Goal: Check status: Check status

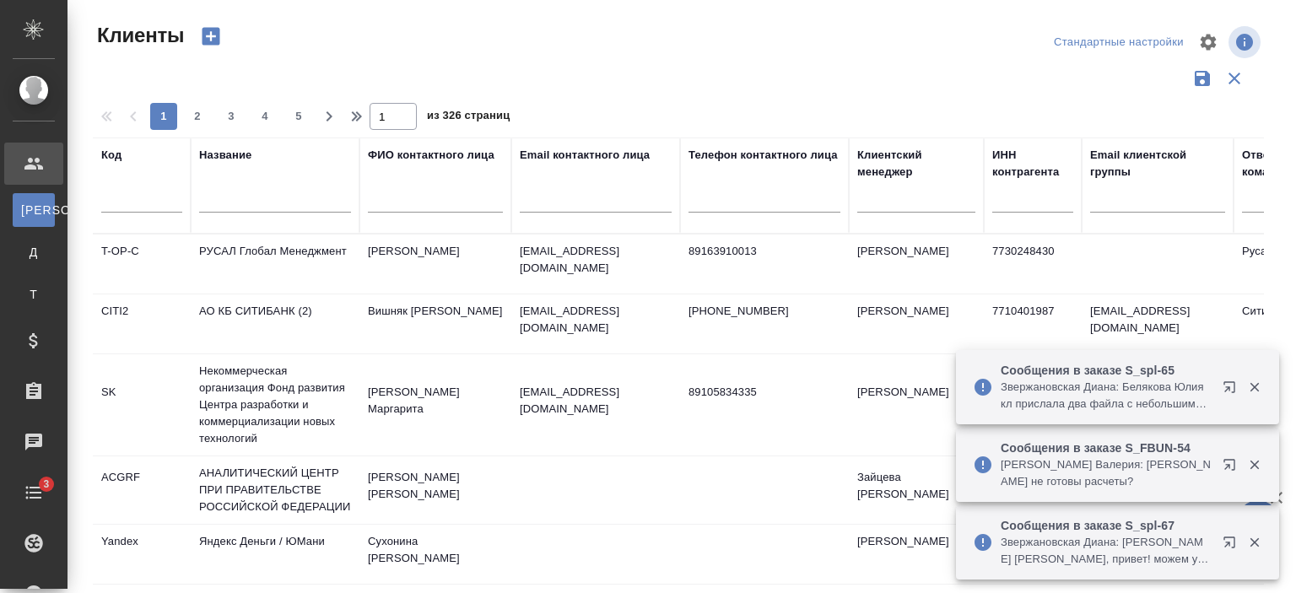
select select "RU"
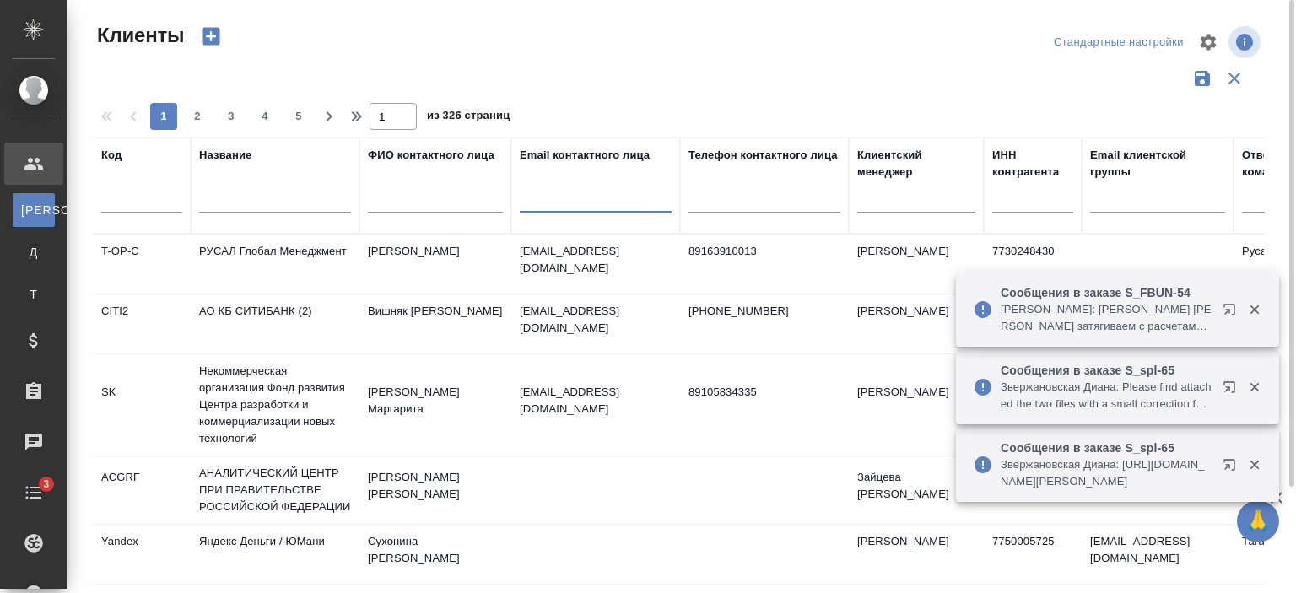
click at [597, 198] on input "text" at bounding box center [596, 202] width 152 height 21
paste input "Yulia.Knyagina@pfizer.com"
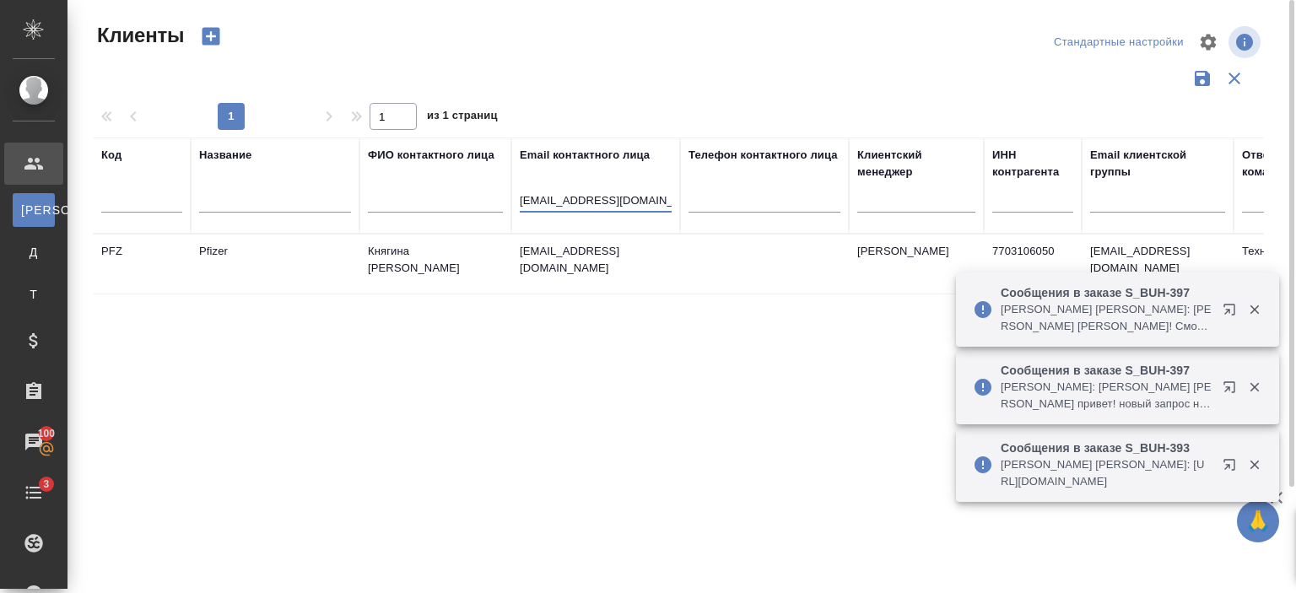
type input "Yulia.Knyagina@pfizer.com"
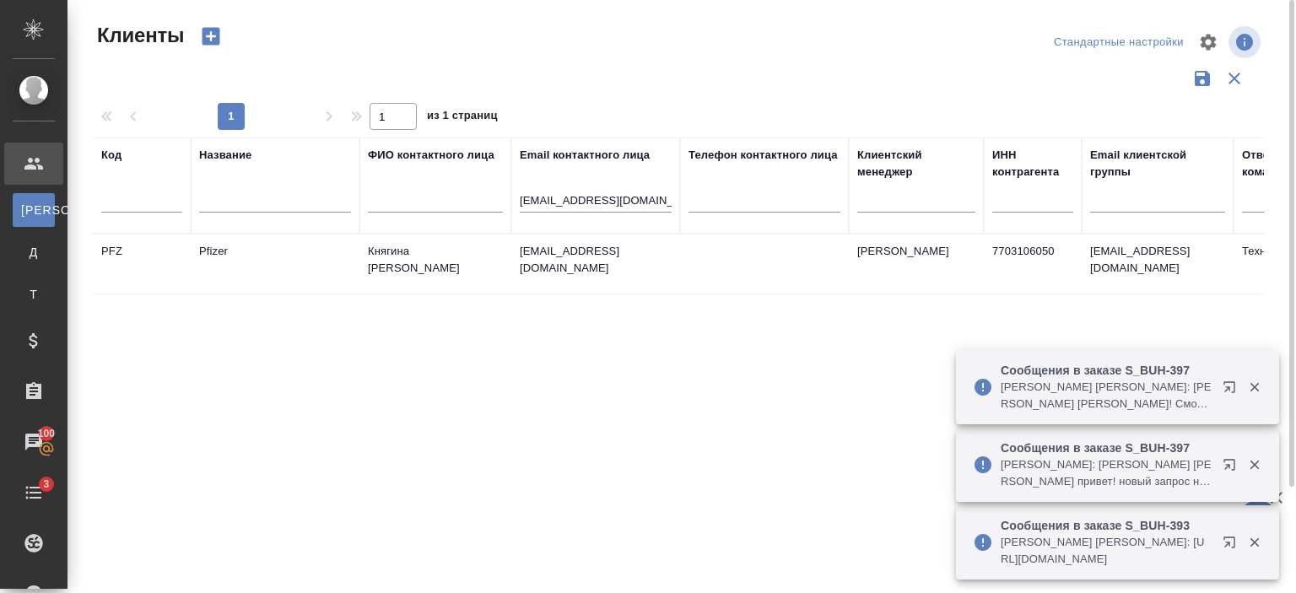
click at [591, 276] on td "Yulia.Knyagina@pfizer.com" at bounding box center [595, 264] width 169 height 59
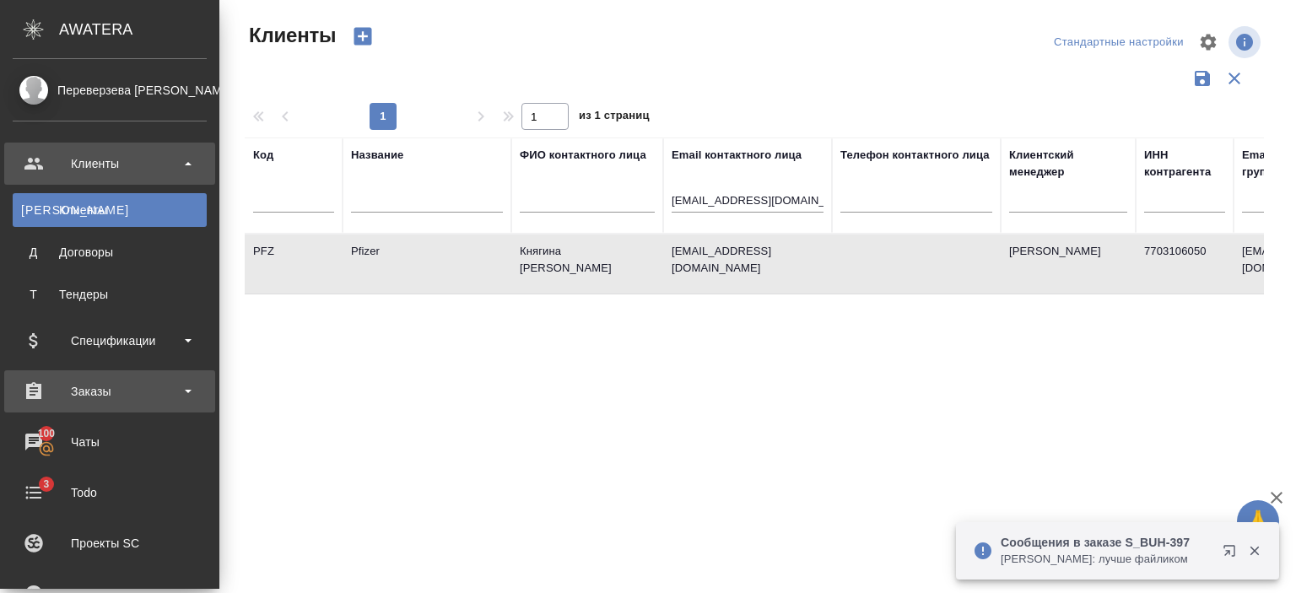
click at [104, 395] on div "Заказы" at bounding box center [110, 391] width 194 height 25
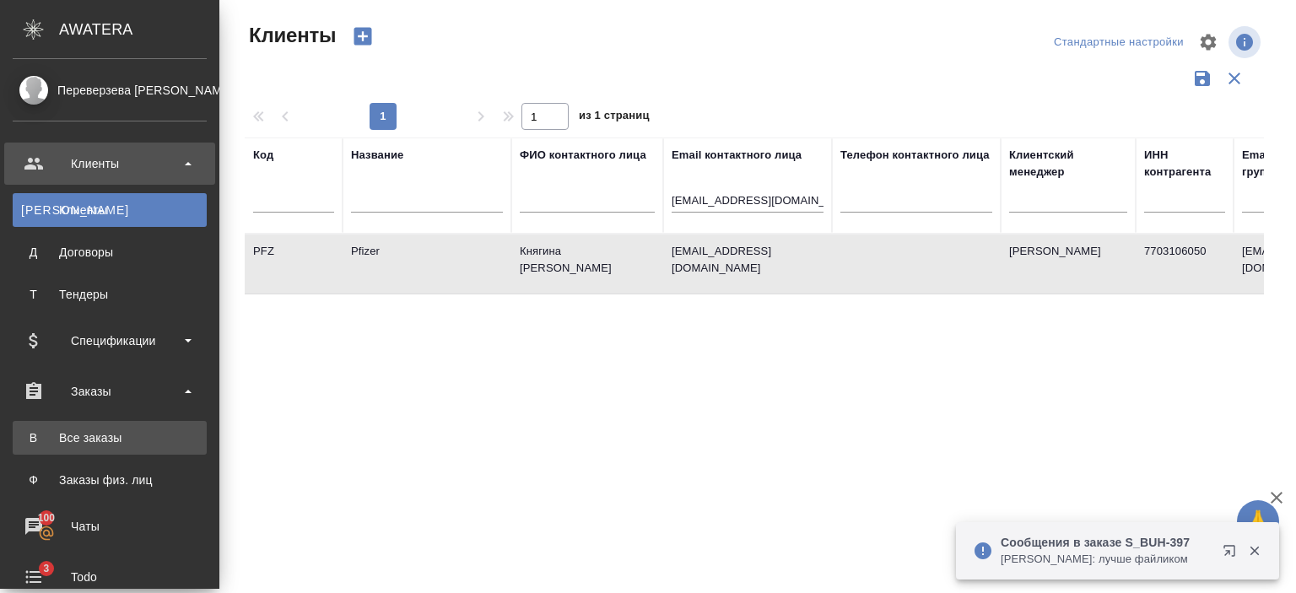
click at [109, 435] on div "Все заказы" at bounding box center [109, 438] width 177 height 17
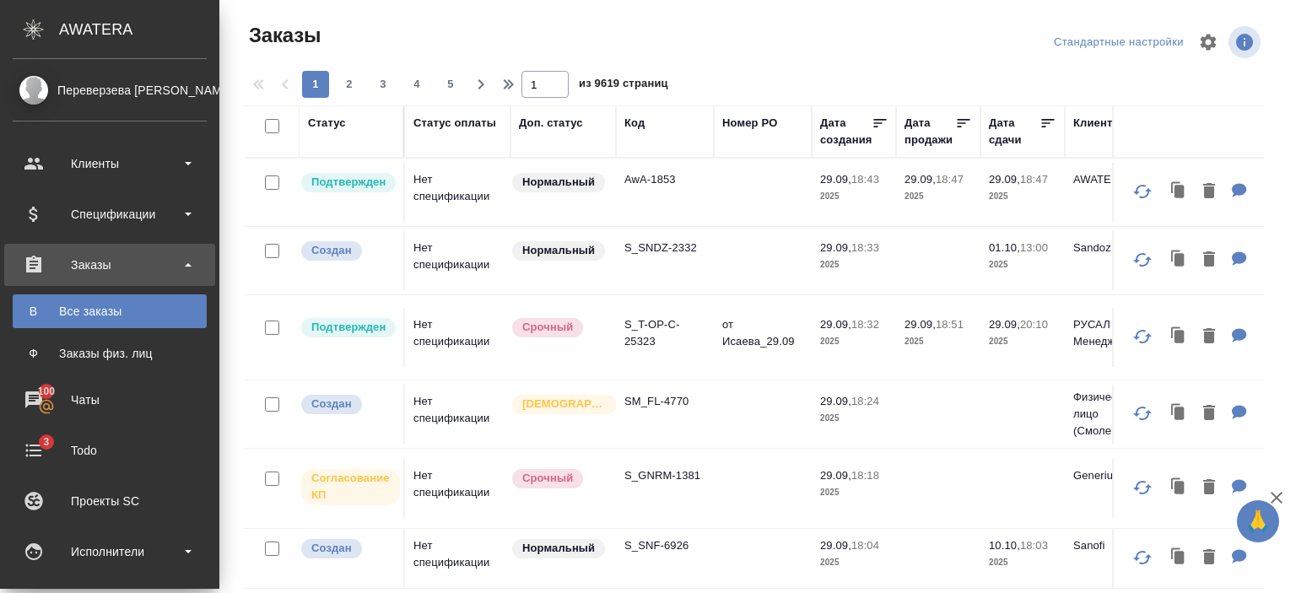
click at [624, 126] on div "Код" at bounding box center [634, 123] width 20 height 17
click at [624, 132] on div "Код" at bounding box center [634, 123] width 20 height 17
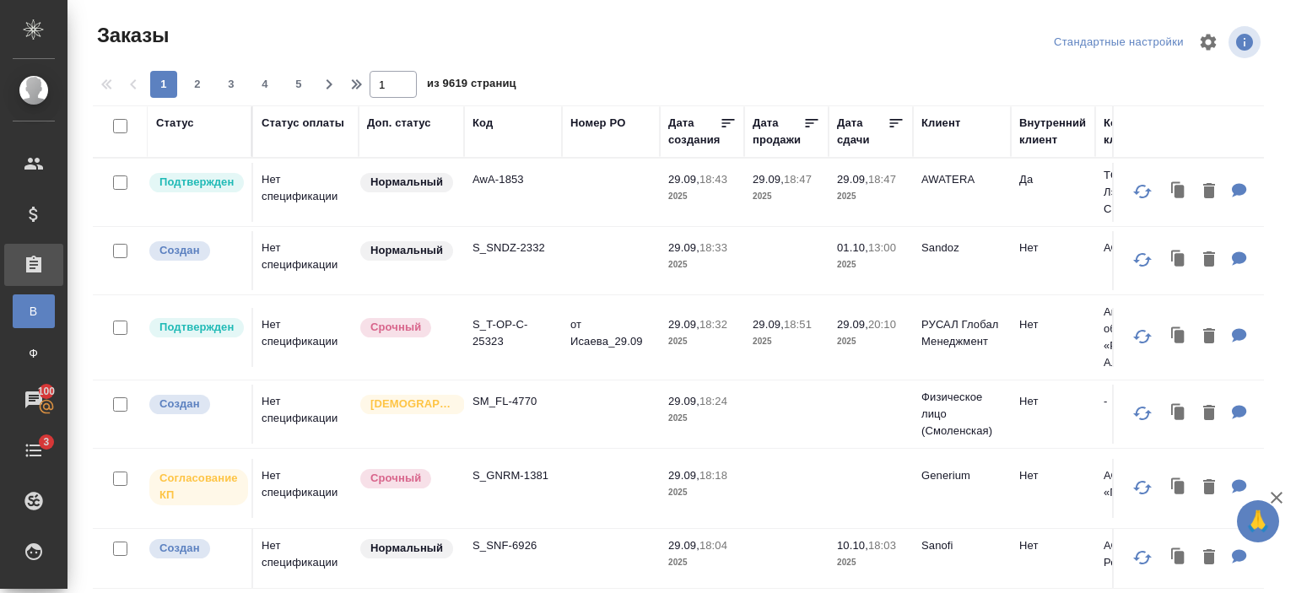
click at [485, 123] on div "Код" at bounding box center [483, 123] width 20 height 17
click at [501, 144] on th "Код" at bounding box center [513, 131] width 98 height 52
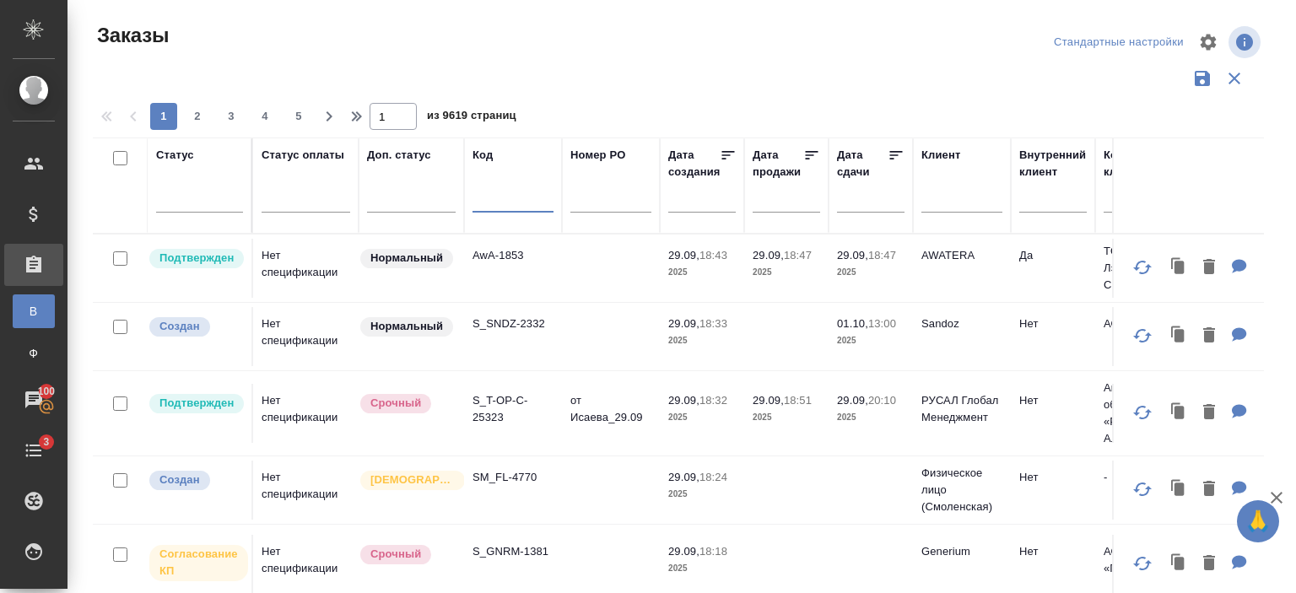
click at [506, 201] on input "text" at bounding box center [513, 202] width 81 height 21
paste input "S_PFZ-214"
type input "S_PFZ-214"
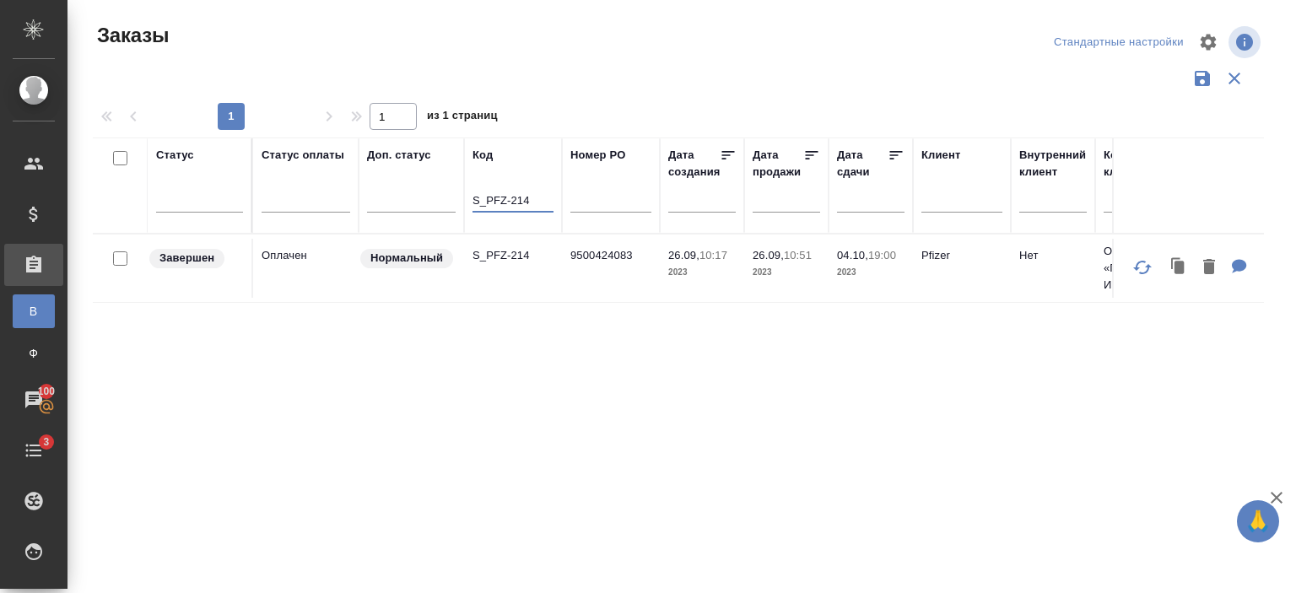
click at [634, 294] on td "9500424083" at bounding box center [611, 268] width 98 height 59
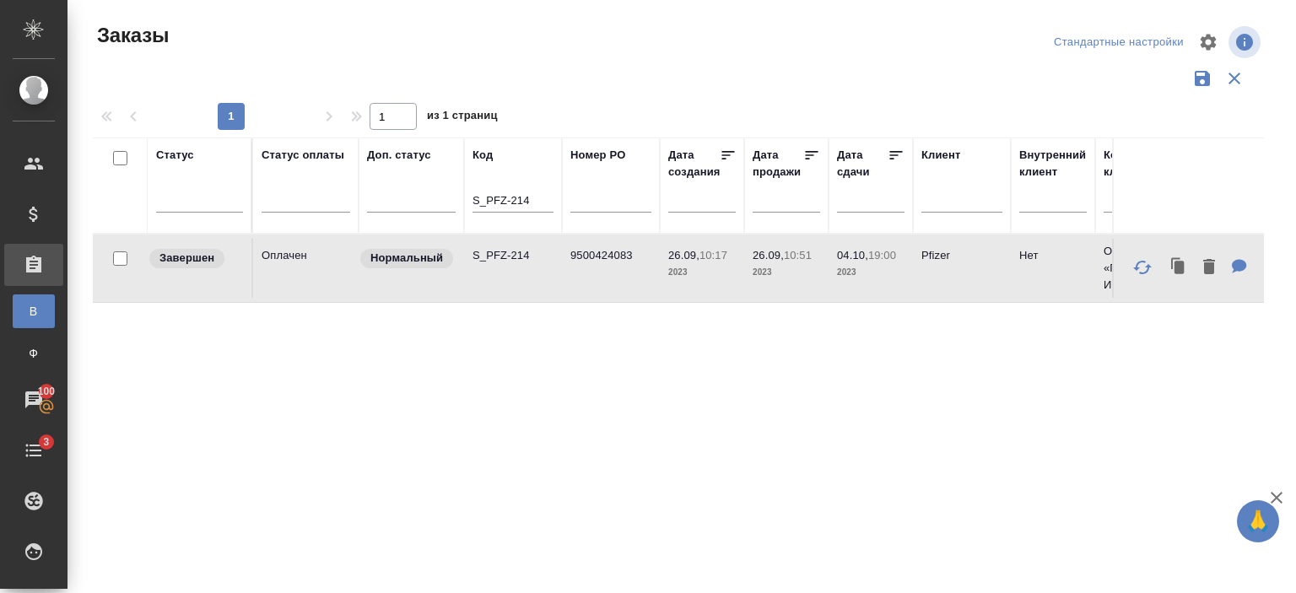
click at [634, 294] on td "9500424083" at bounding box center [611, 268] width 98 height 59
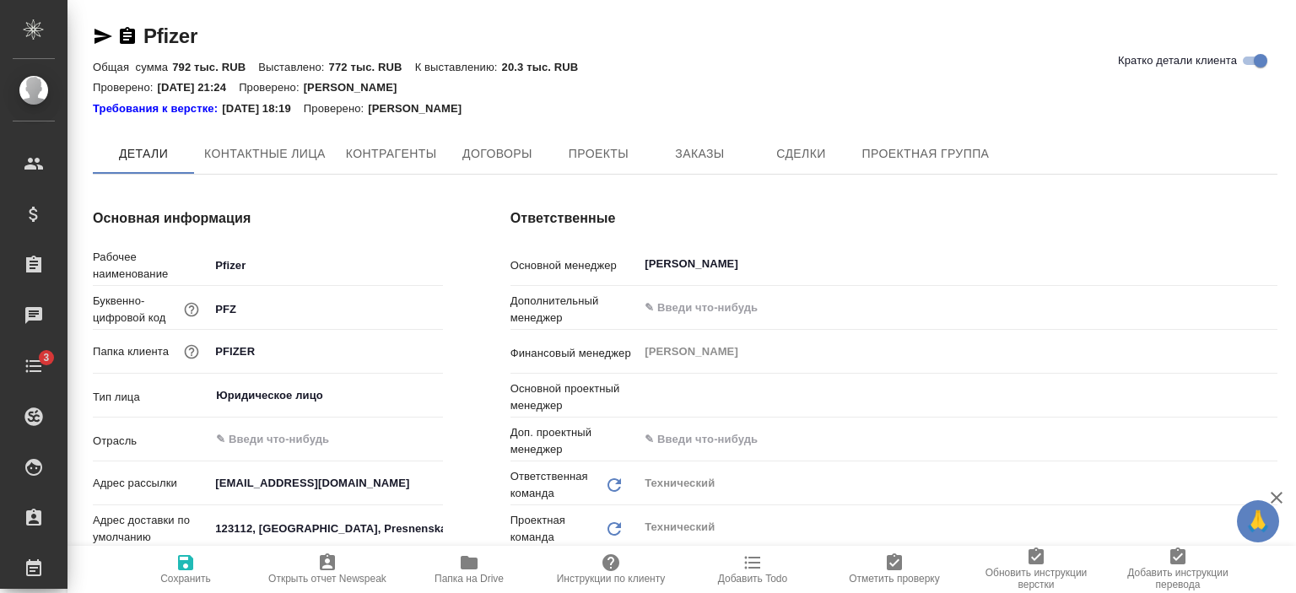
type textarea "x"
type input "[PERSON_NAME]"
type textarea "x"
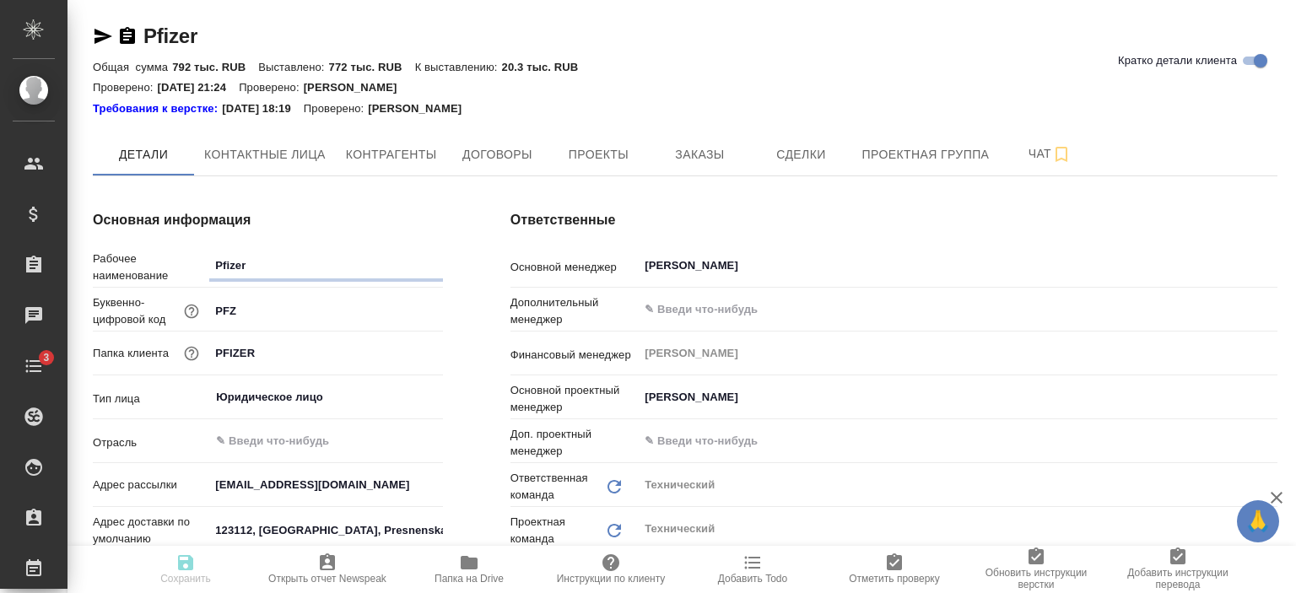
type textarea "x"
click at [726, 142] on button "Заказы" at bounding box center [699, 154] width 101 height 42
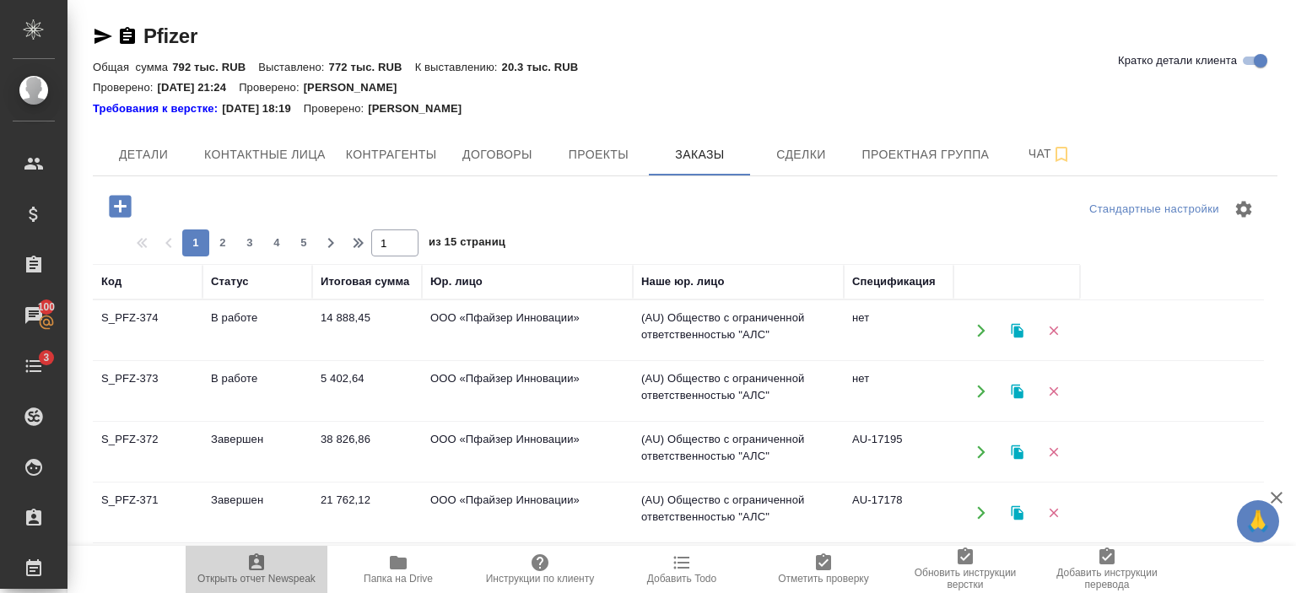
click at [260, 564] on icon "button" at bounding box center [256, 562] width 15 height 17
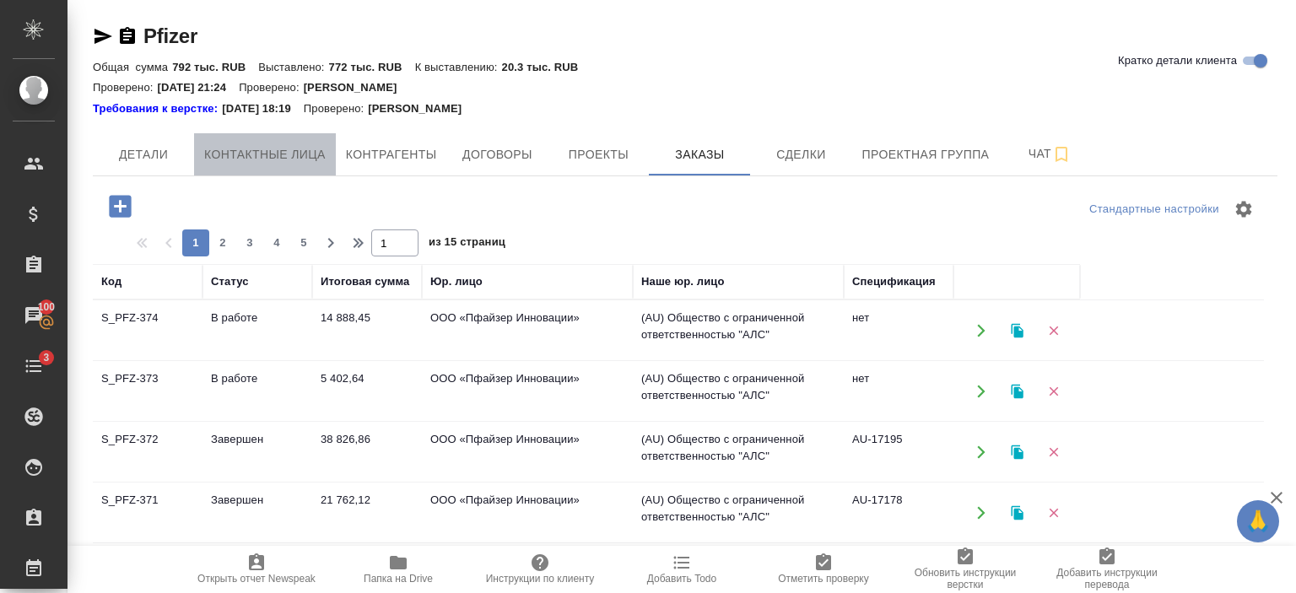
click at [240, 148] on span "Контактные лица" at bounding box center [265, 154] width 122 height 21
select select "RU"
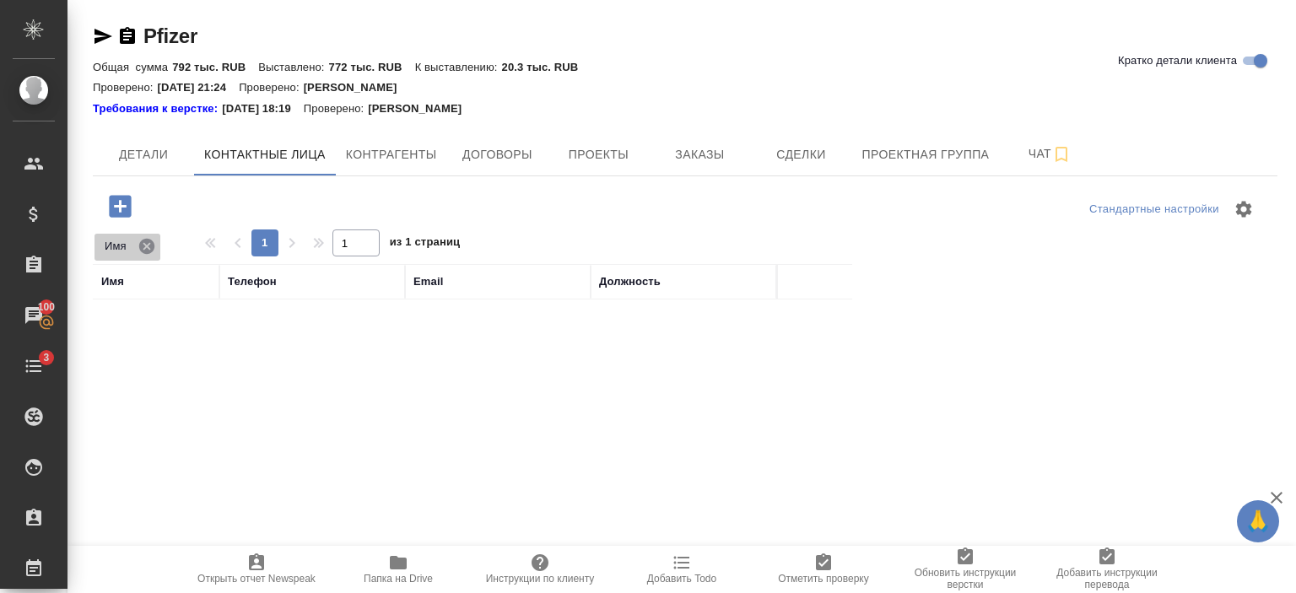
click at [145, 246] on icon at bounding box center [147, 246] width 19 height 19
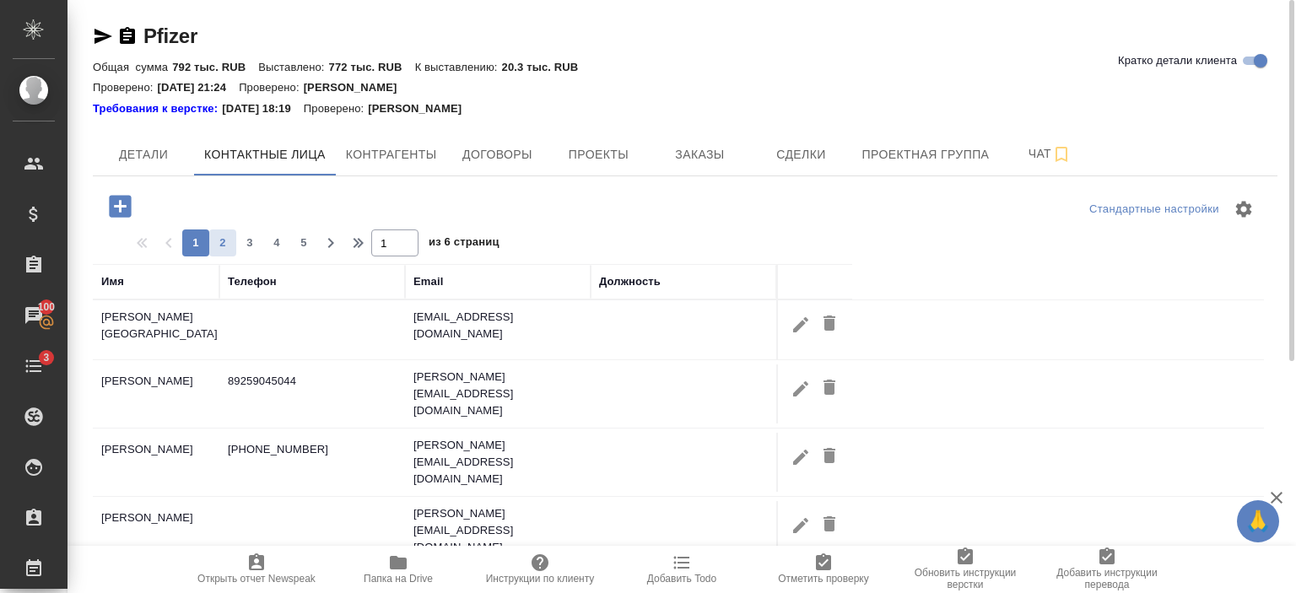
click at [214, 240] on span "2" at bounding box center [222, 243] width 27 height 17
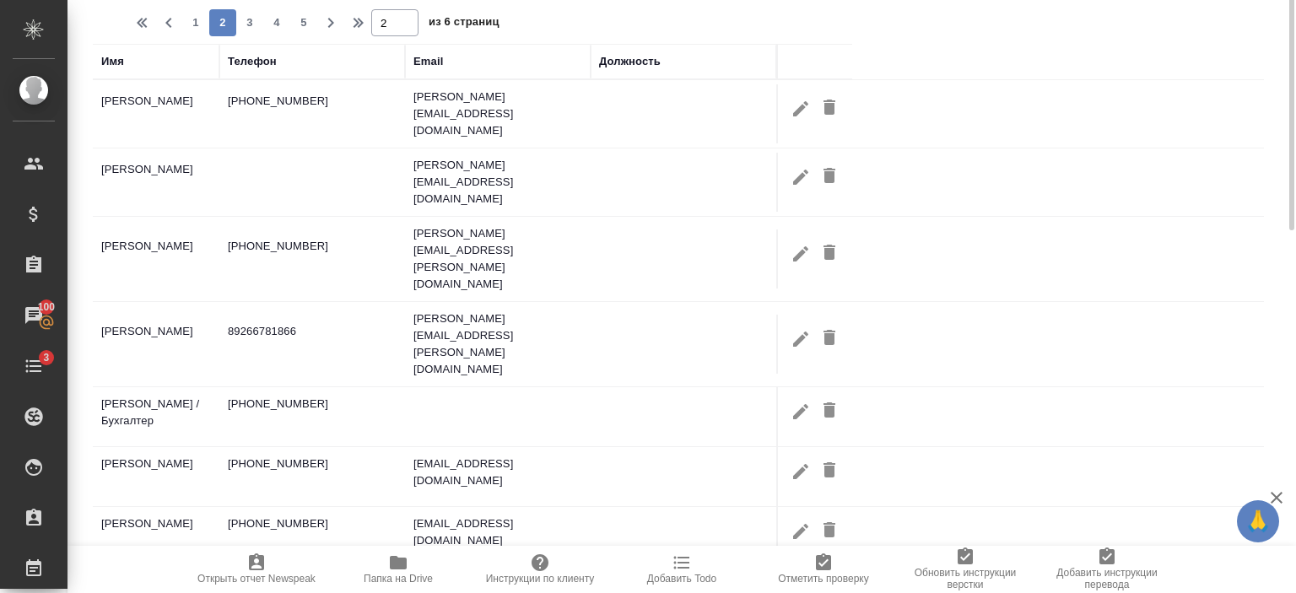
scroll to position [53, 0]
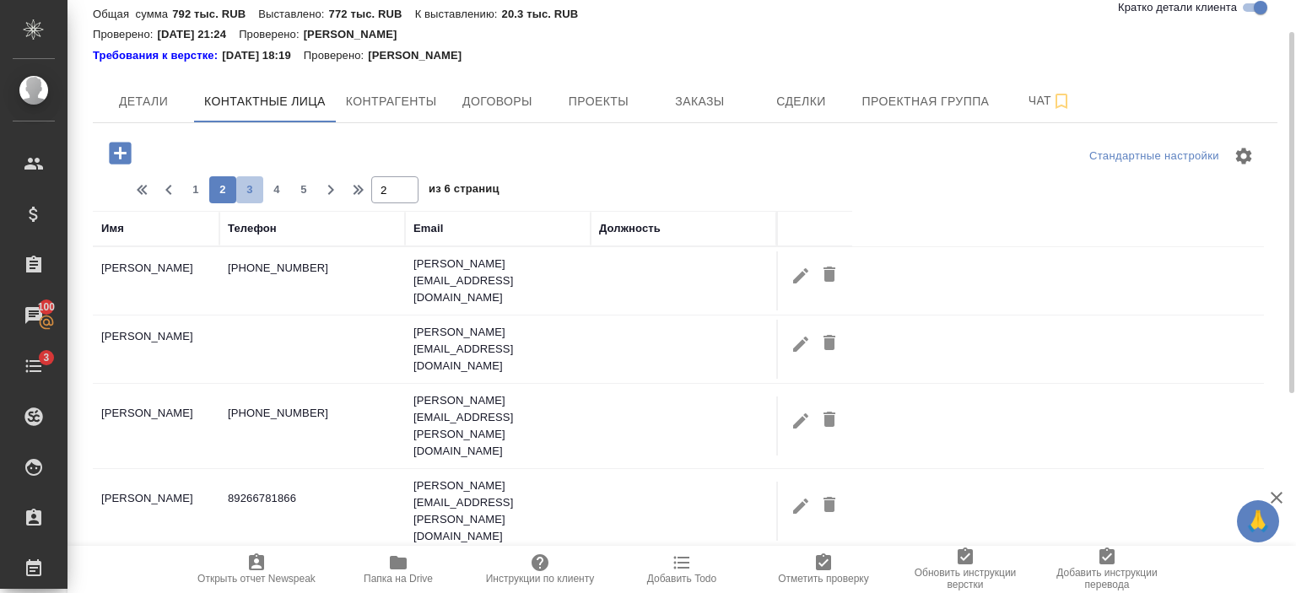
click at [254, 195] on span "3" at bounding box center [249, 189] width 27 height 17
type input "3"
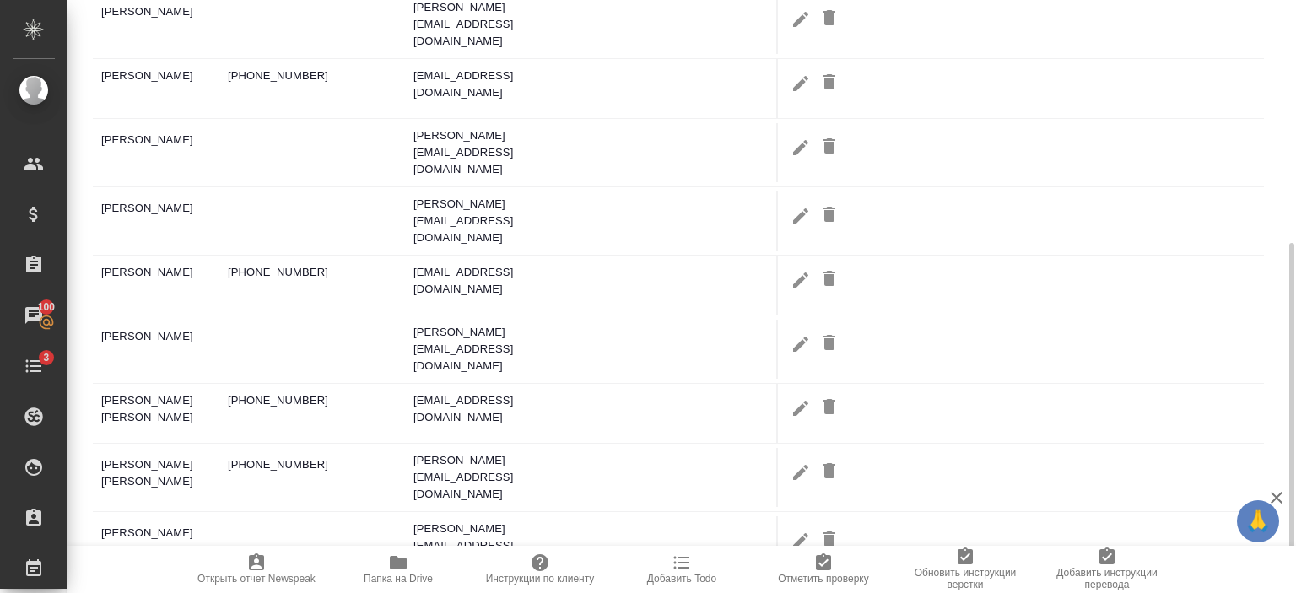
scroll to position [381, 0]
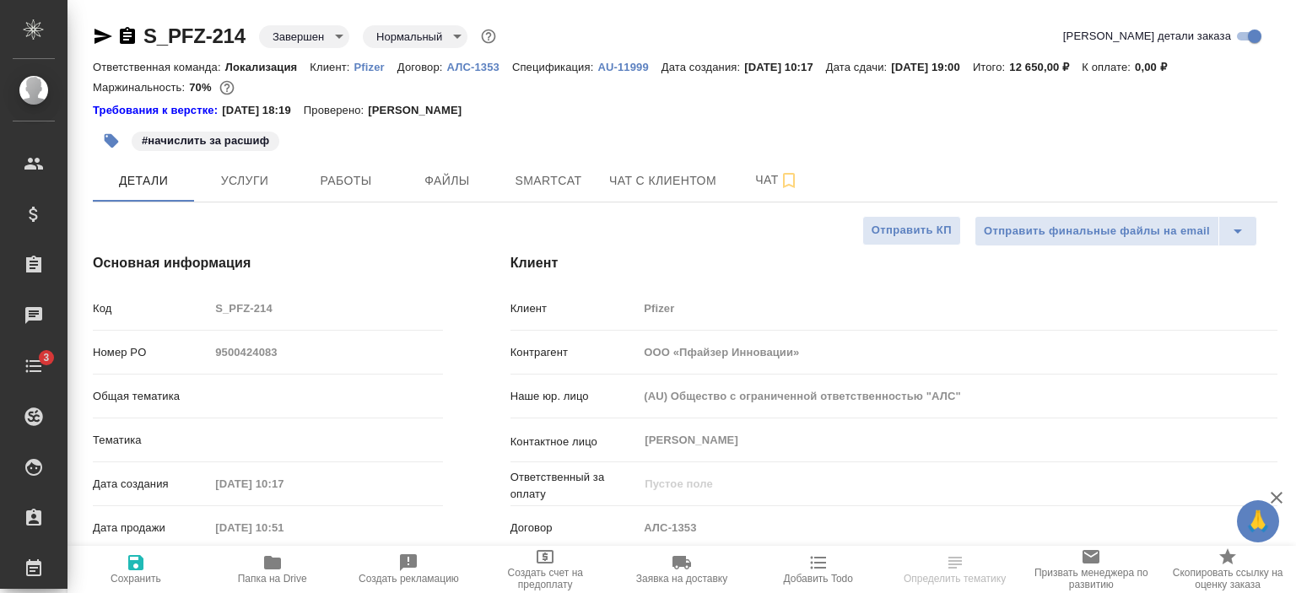
select select "RU"
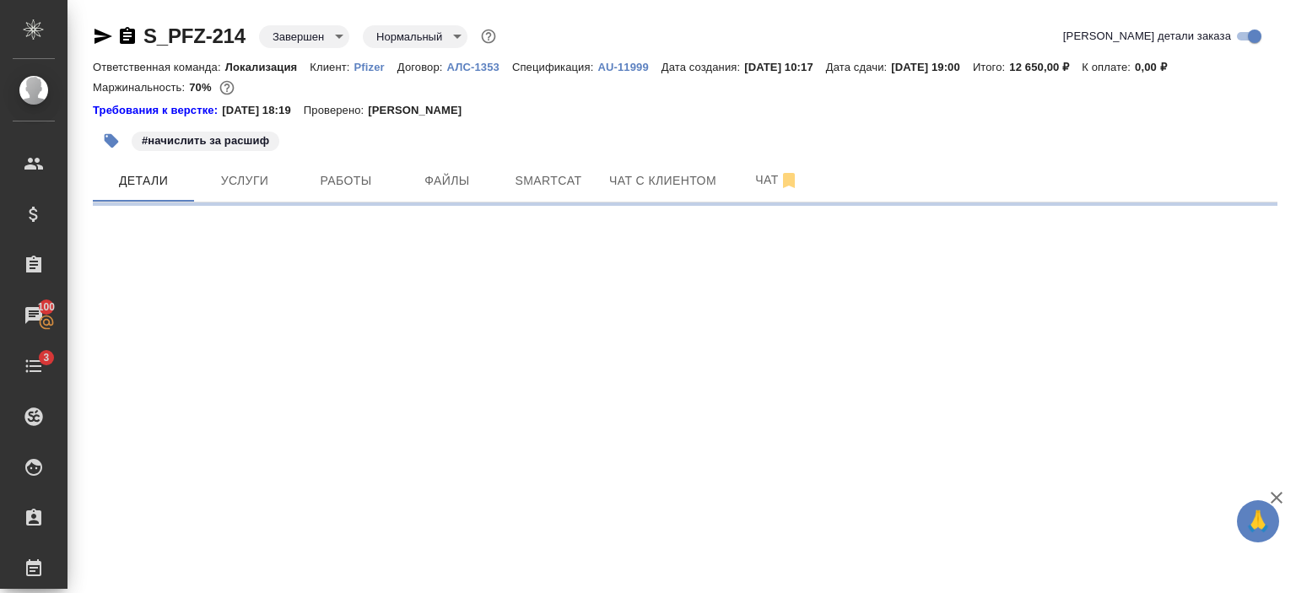
select select "RU"
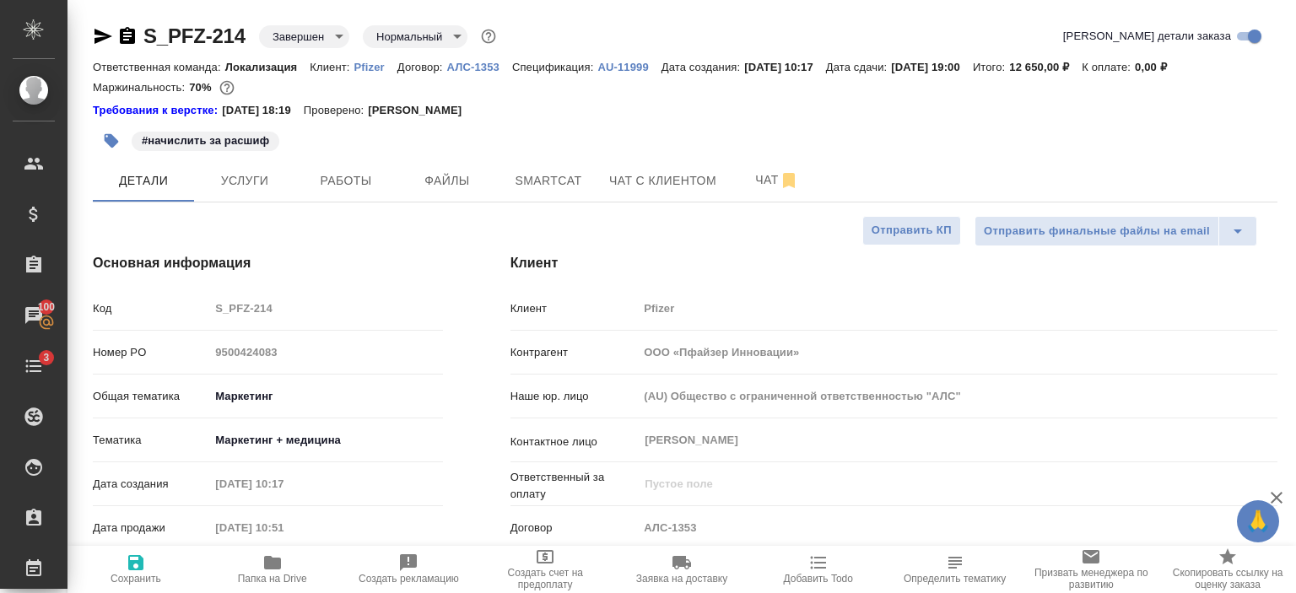
type textarea "x"
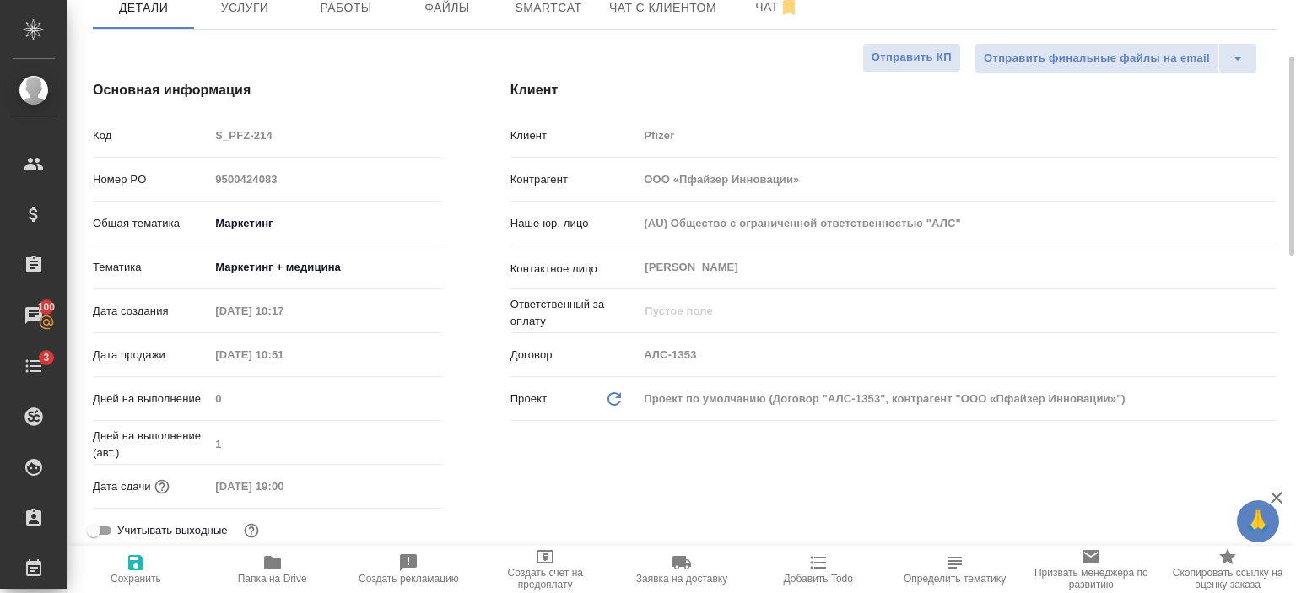
scroll to position [172, 0]
type textarea "x"
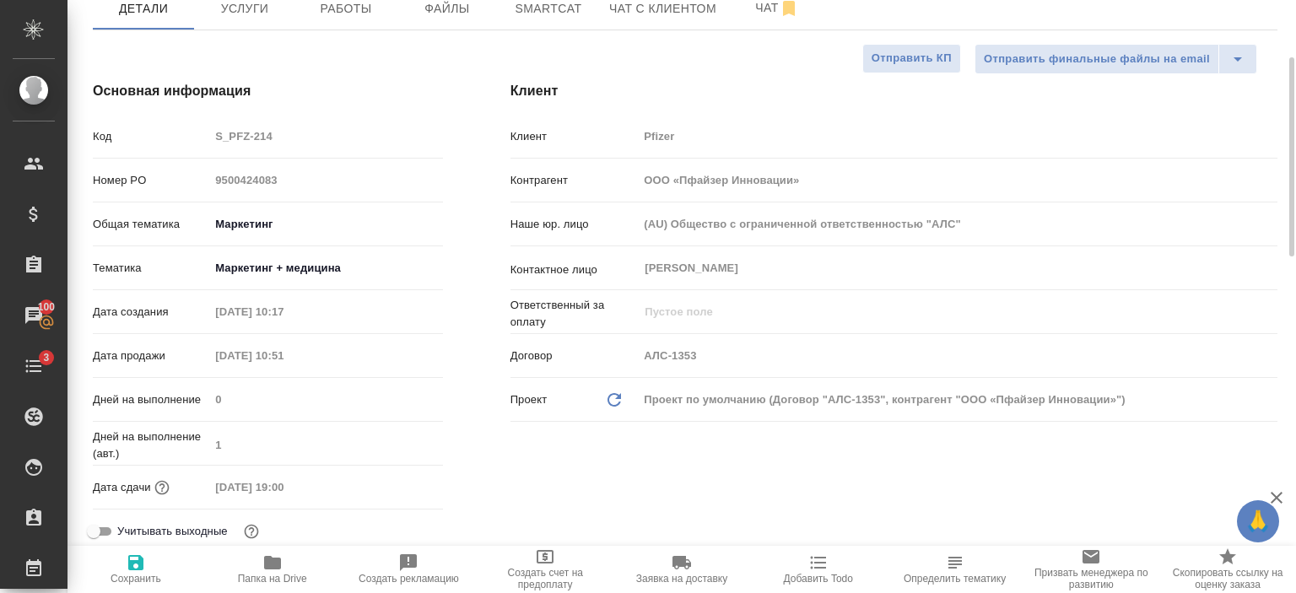
type textarea "x"
